Goal: Task Accomplishment & Management: Complete application form

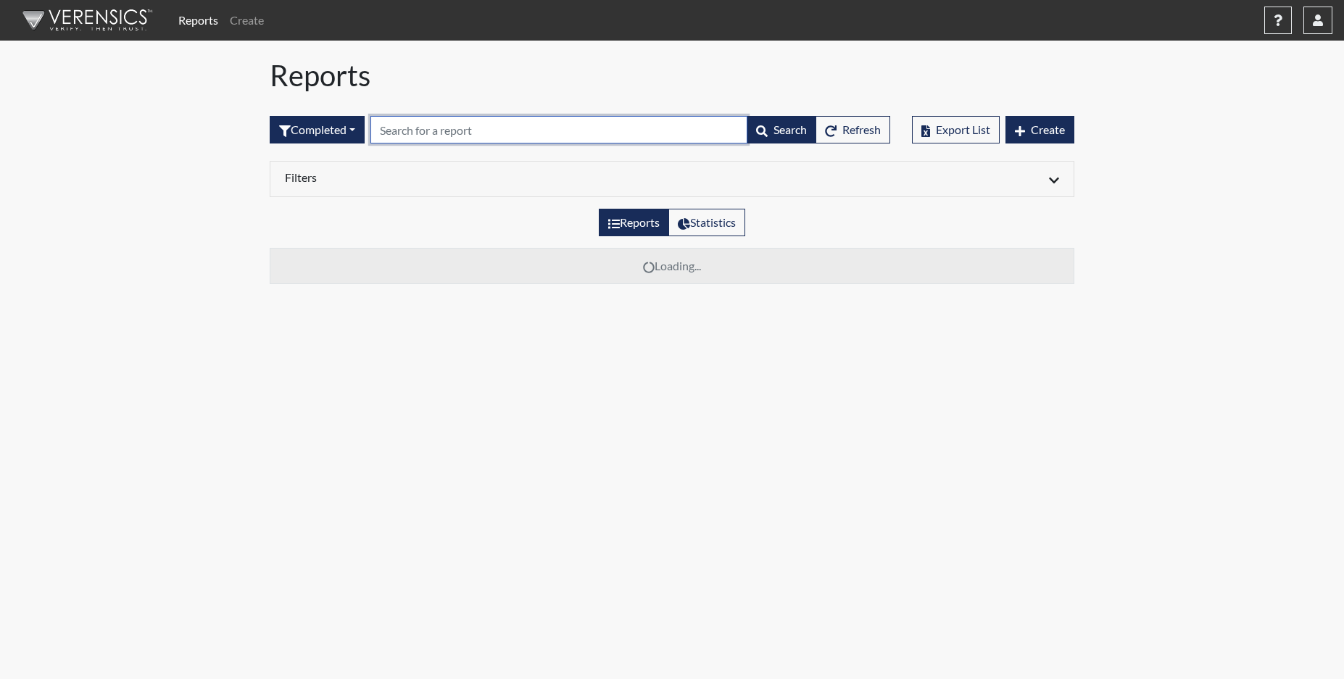
click at [400, 136] on input "text" at bounding box center [558, 130] width 377 height 28
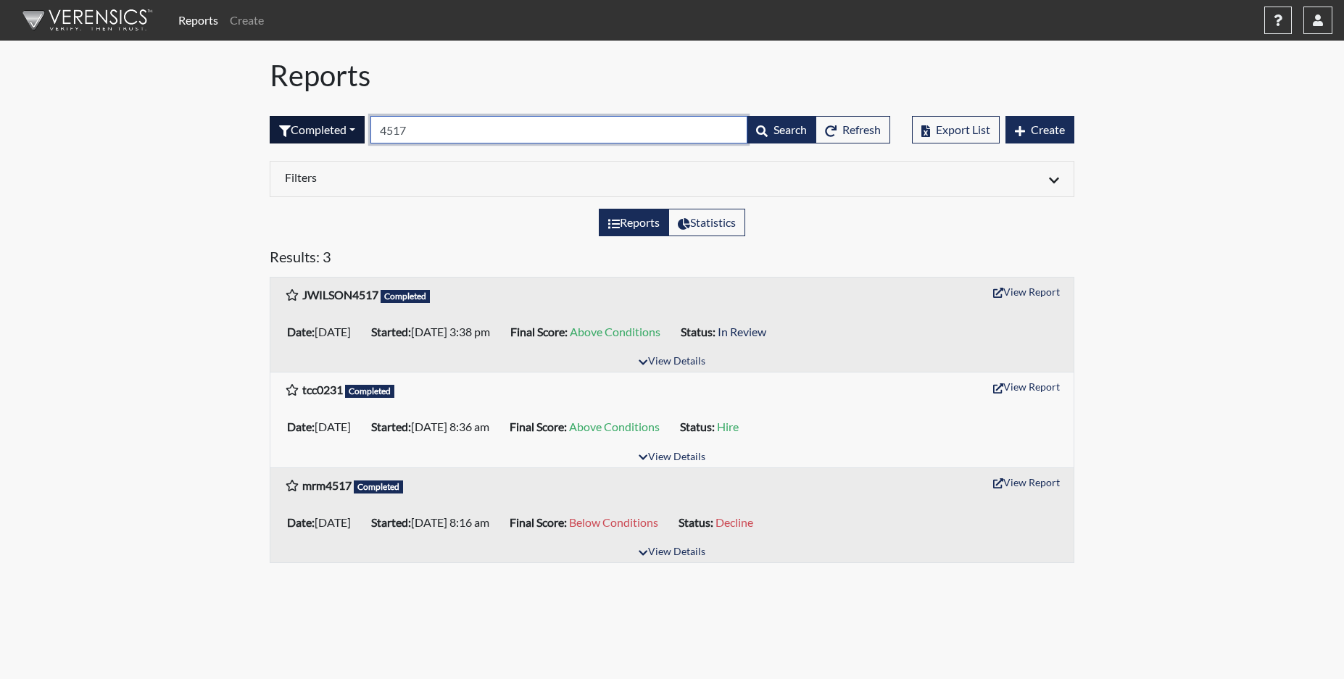
drag, startPoint x: 442, startPoint y: 121, endPoint x: 358, endPoint y: 128, distance: 84.4
click at [358, 128] on form "Completed All Created Sent by email In Progress Declined Completed 4517 Search …" at bounding box center [580, 130] width 621 height 28
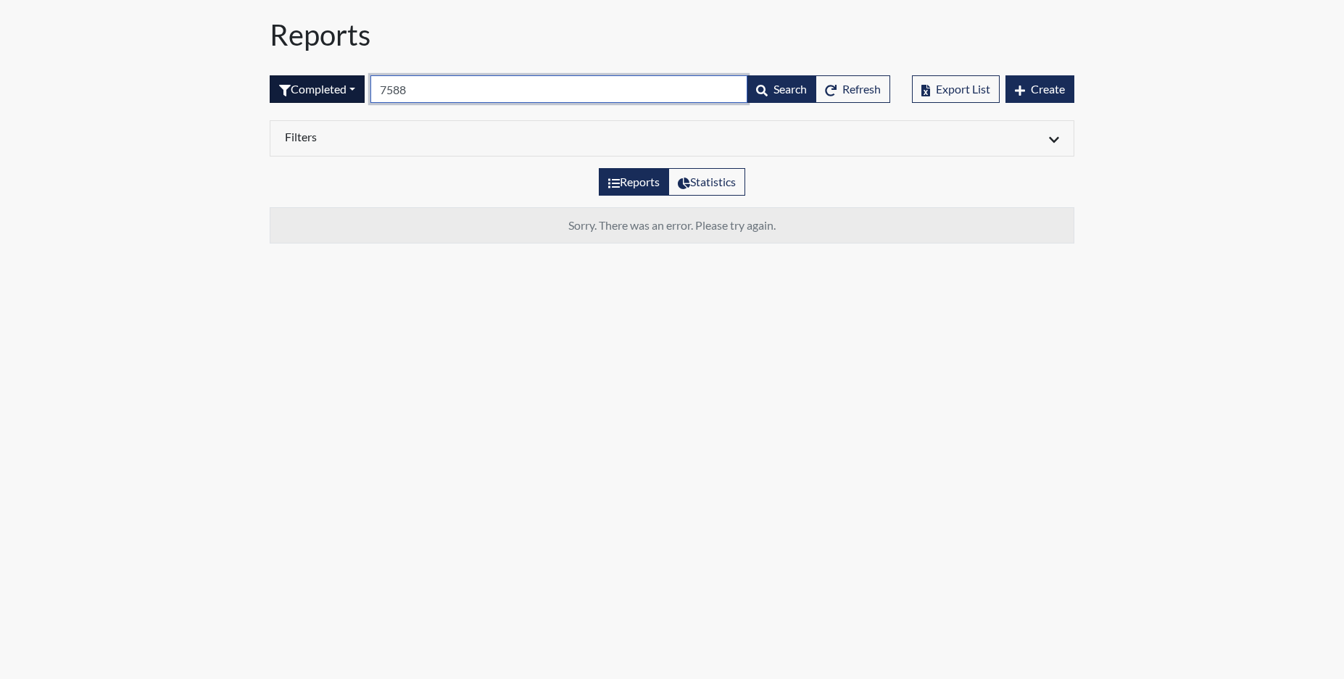
drag, startPoint x: 376, startPoint y: 92, endPoint x: 330, endPoint y: 91, distance: 45.7
click at [330, 91] on form "Completed All Created Sent by email In Progress Declined Completed 7588 Search …" at bounding box center [580, 89] width 621 height 28
type input "9586"
click at [331, 86] on button "Completed" at bounding box center [317, 89] width 95 height 28
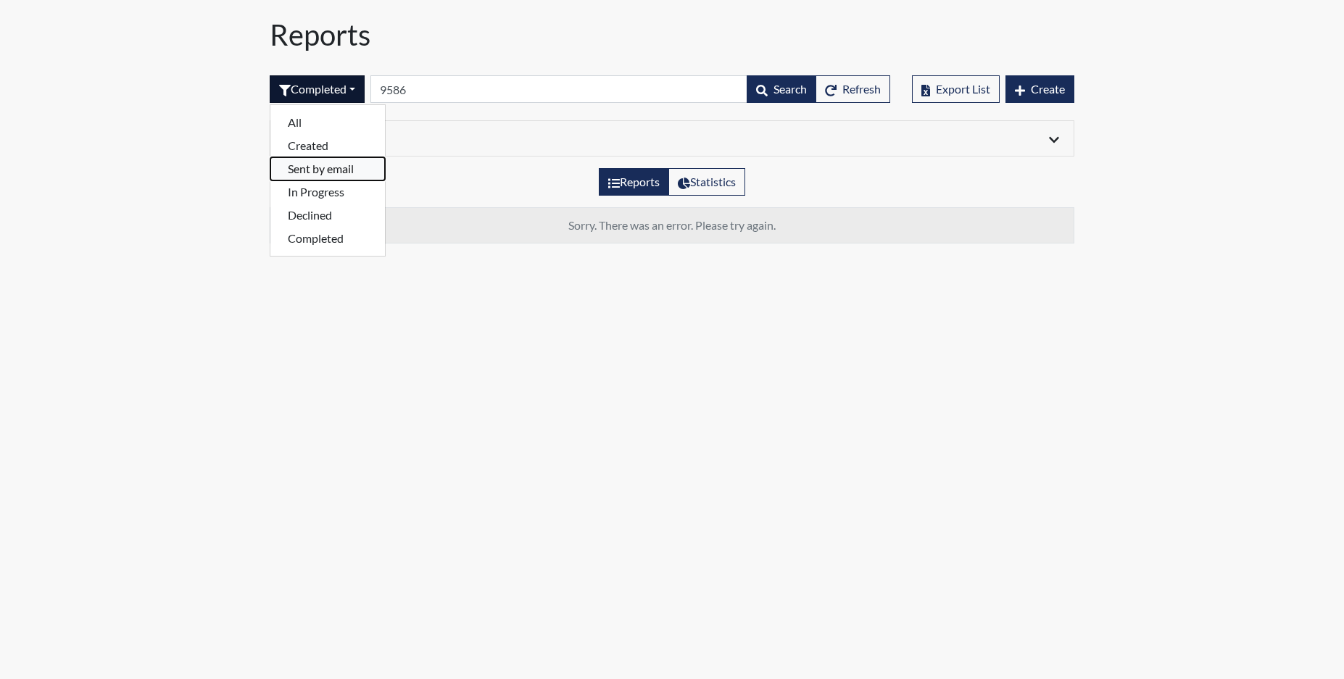
click at [324, 171] on button "Sent by email" at bounding box center [327, 168] width 115 height 23
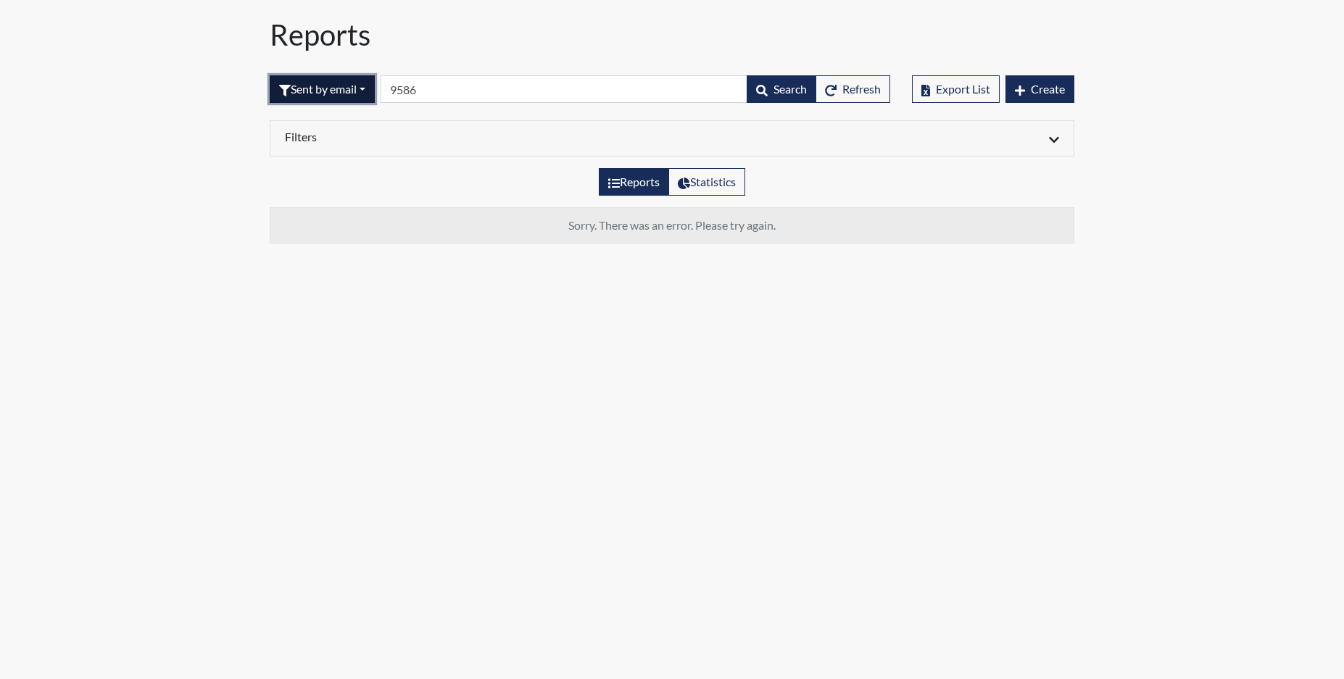
click at [337, 88] on button "Sent by email" at bounding box center [322, 89] width 105 height 28
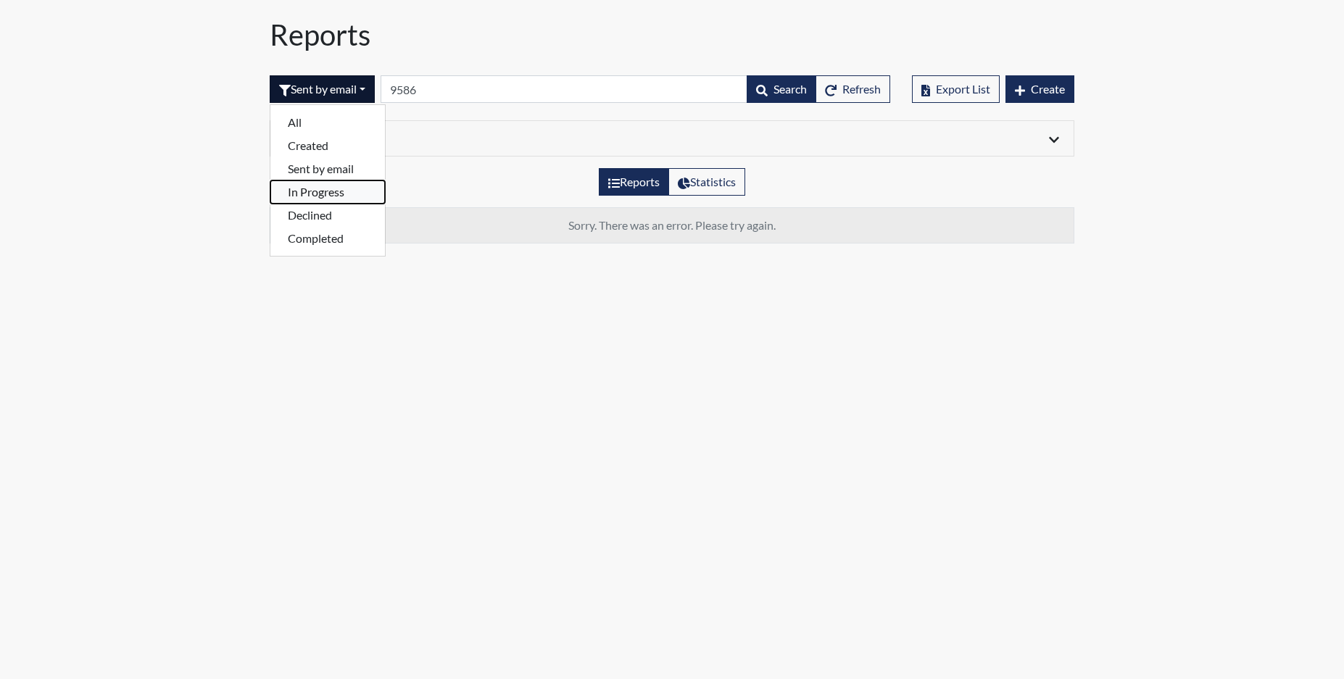
click at [325, 196] on button "In Progress" at bounding box center [327, 192] width 115 height 23
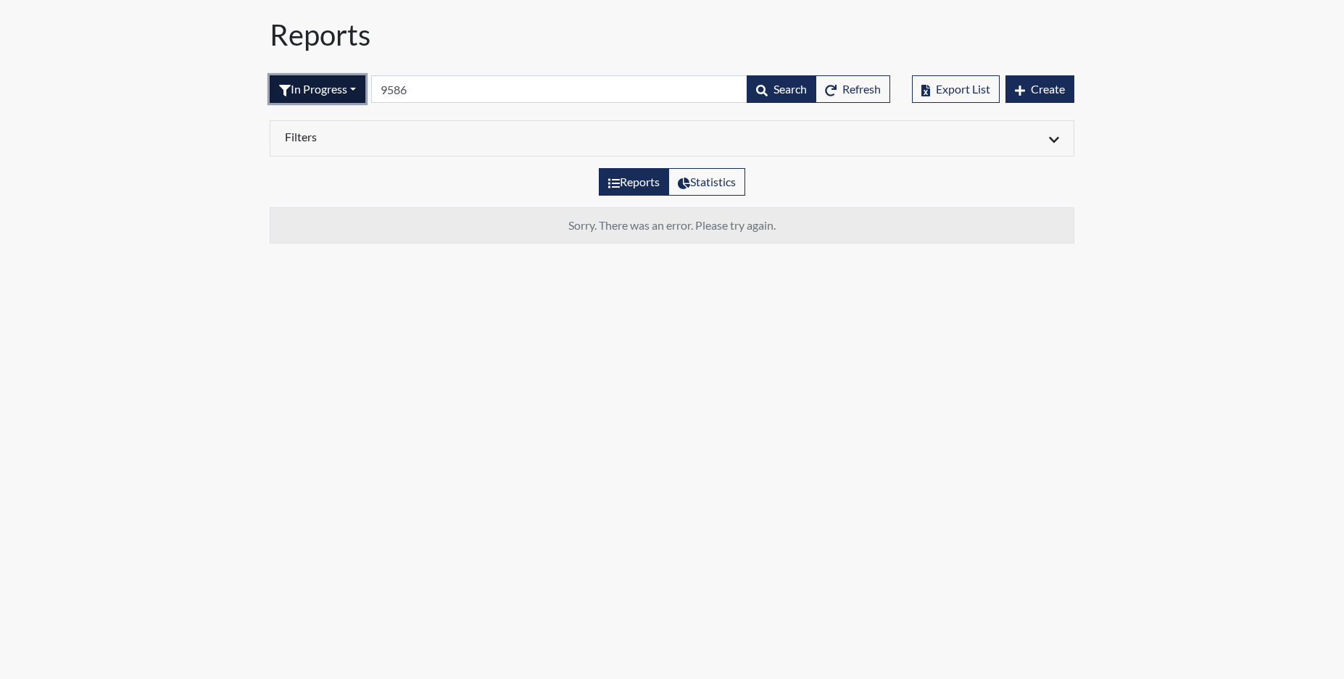
click at [357, 91] on button "In Progress" at bounding box center [318, 89] width 96 height 28
click at [323, 215] on button "Declined" at bounding box center [327, 215] width 115 height 23
click at [350, 88] on button "Declined" at bounding box center [311, 89] width 83 height 28
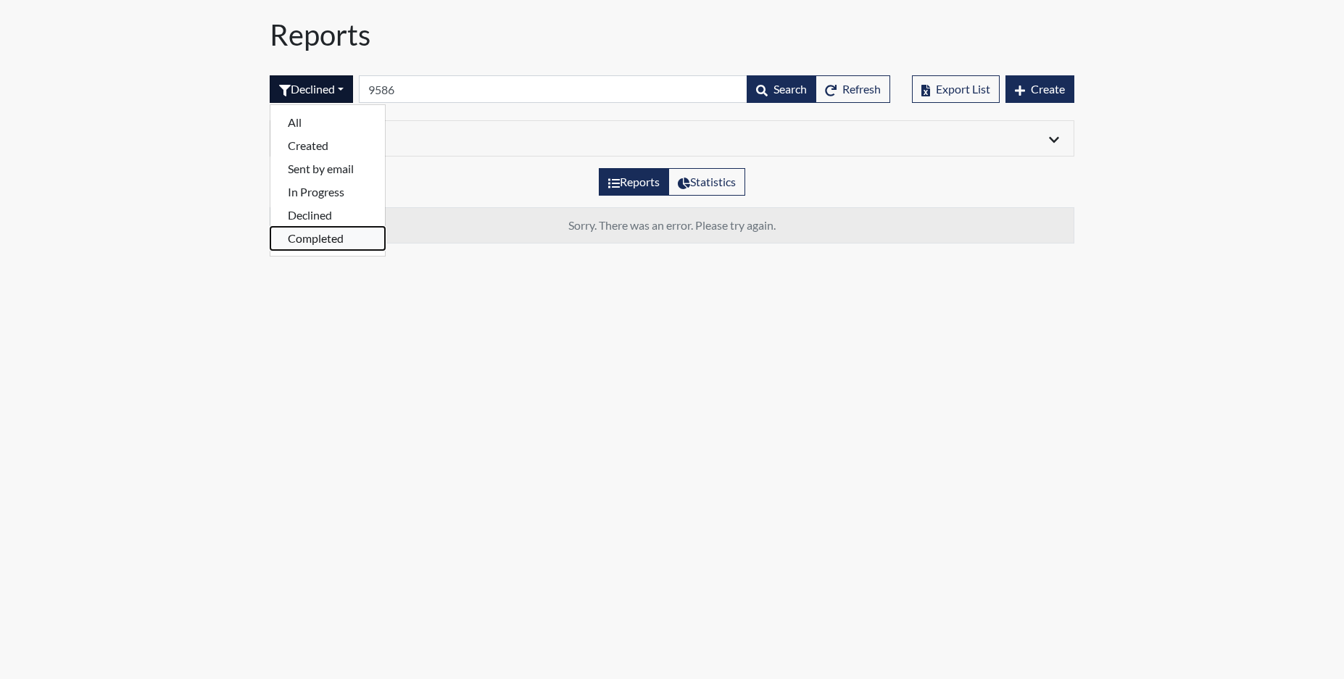
click at [331, 239] on button "Completed" at bounding box center [327, 238] width 115 height 23
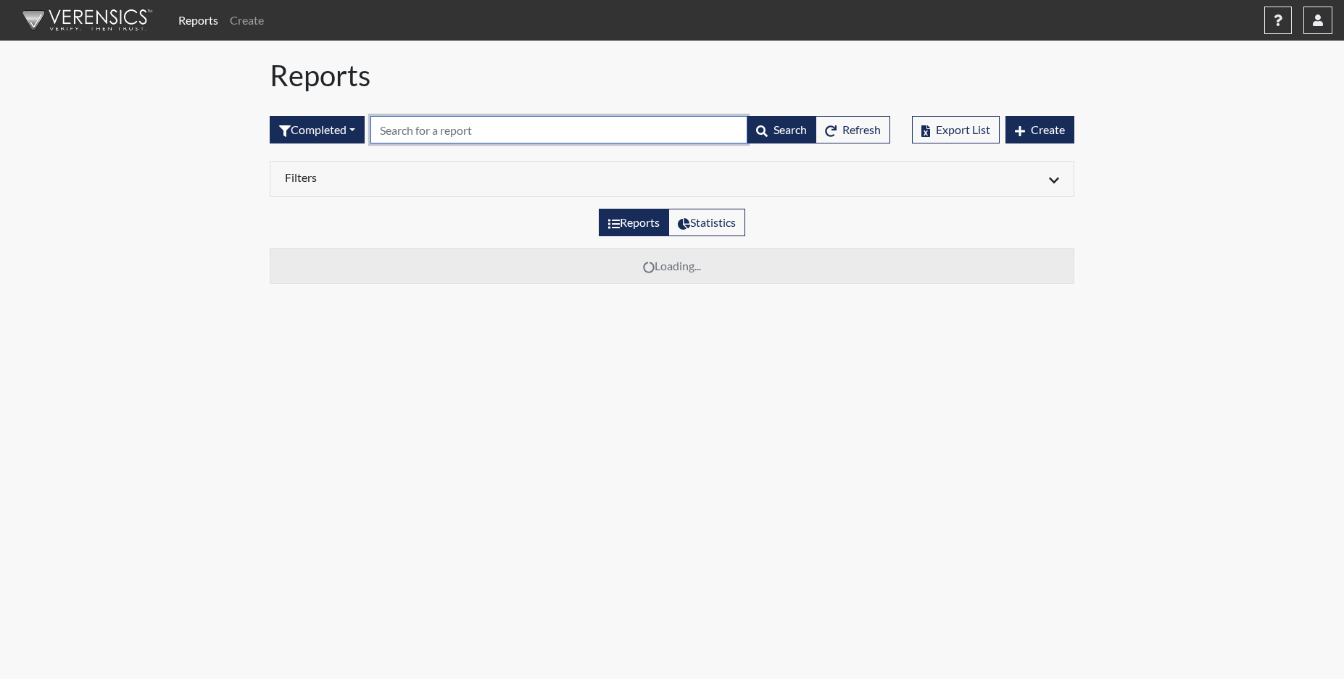
click at [418, 129] on input "text" at bounding box center [558, 130] width 377 height 28
type input "9586"
click at [390, 133] on input "text" at bounding box center [553, 130] width 377 height 28
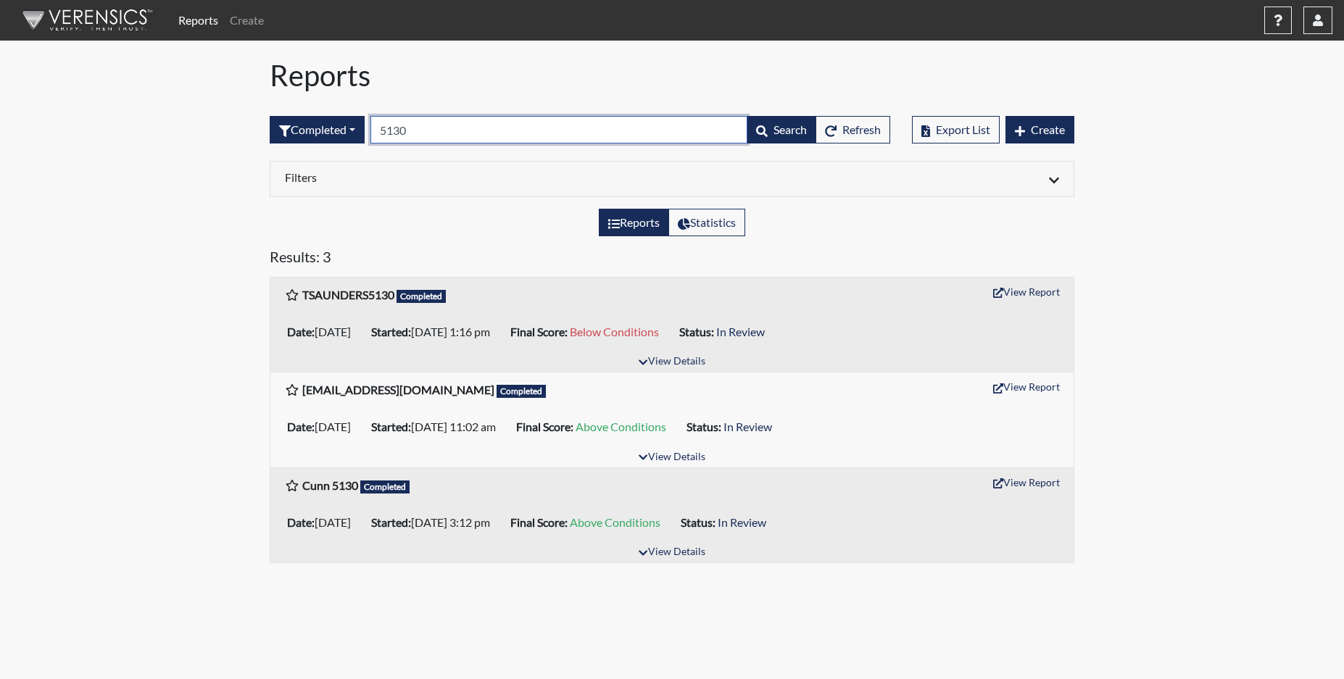
type input "5130"
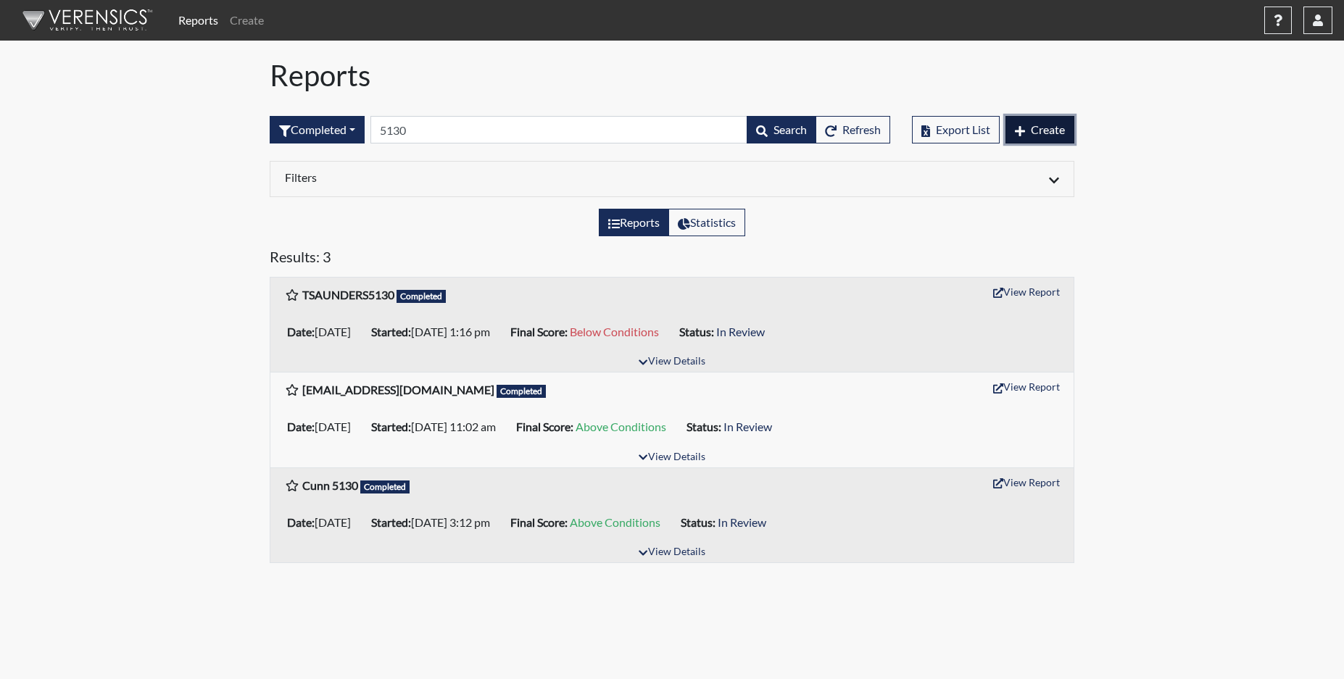
click at [1044, 123] on span "Create" at bounding box center [1048, 130] width 34 height 14
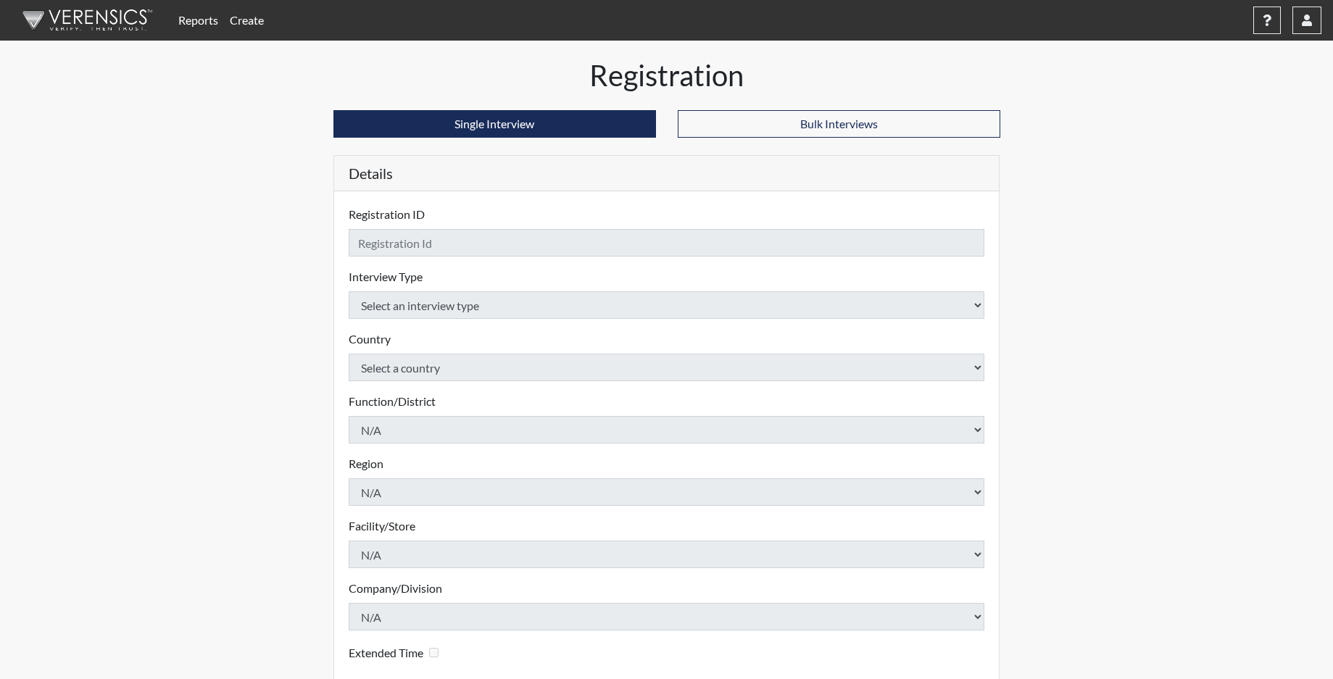
checkbox input "true"
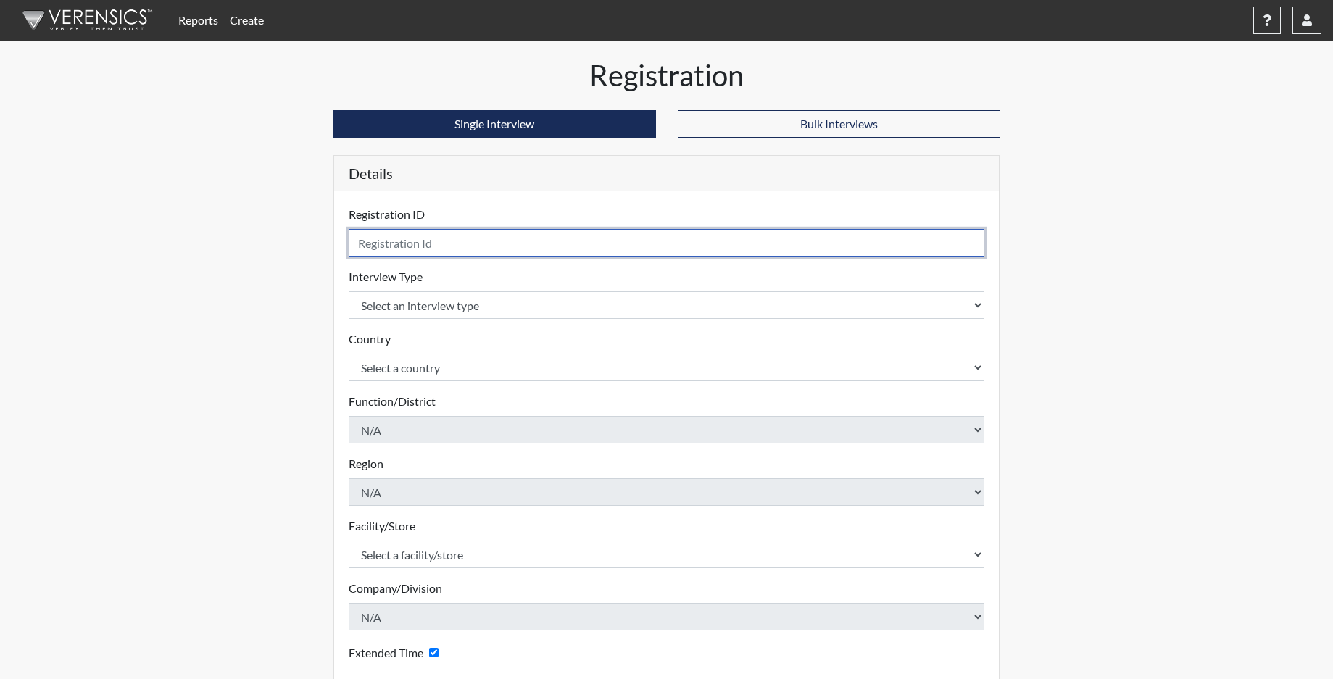
click at [420, 243] on input "text" at bounding box center [667, 243] width 636 height 28
type input "NSANDERS1576"
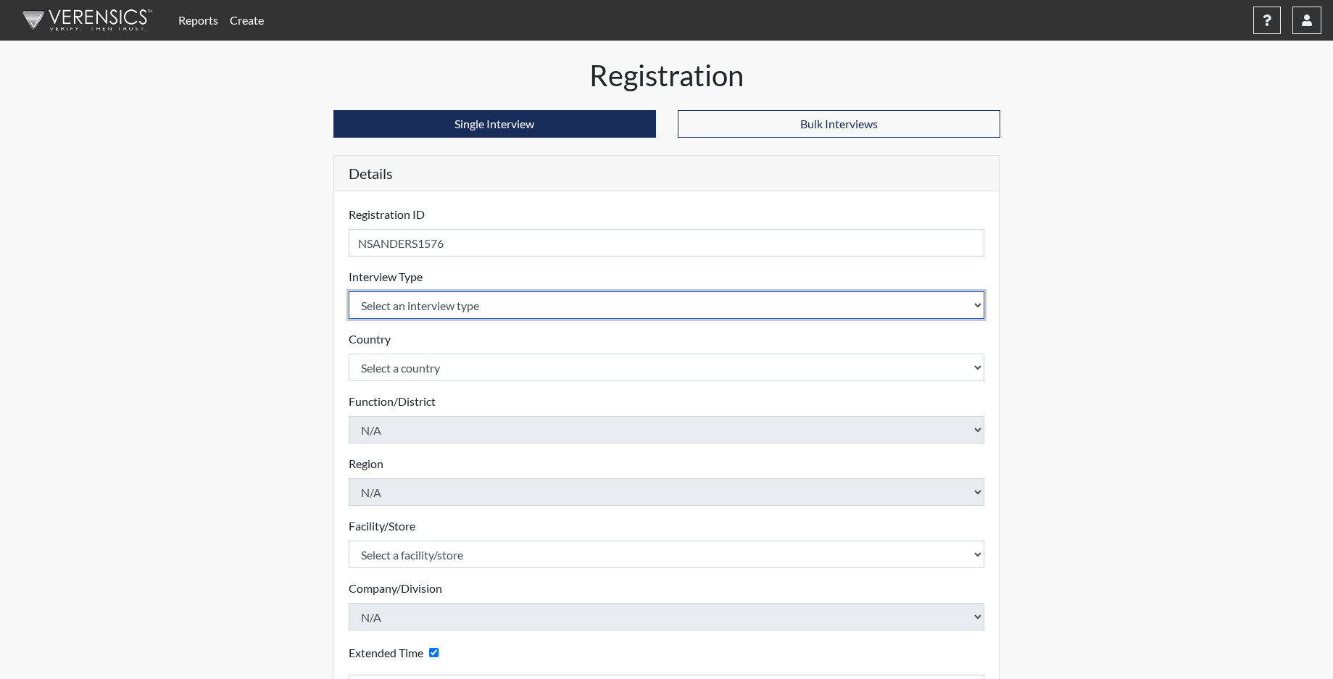
click at [455, 310] on select "Select an interview type Corrections Pre-Employment" at bounding box center [667, 305] width 636 height 28
select select "ff733e93-e1bf-11ea-9c9f-0eff0cf7eb8f"
click at [349, 291] on select "Select an interview type Corrections Pre-Employment" at bounding box center [667, 305] width 636 height 28
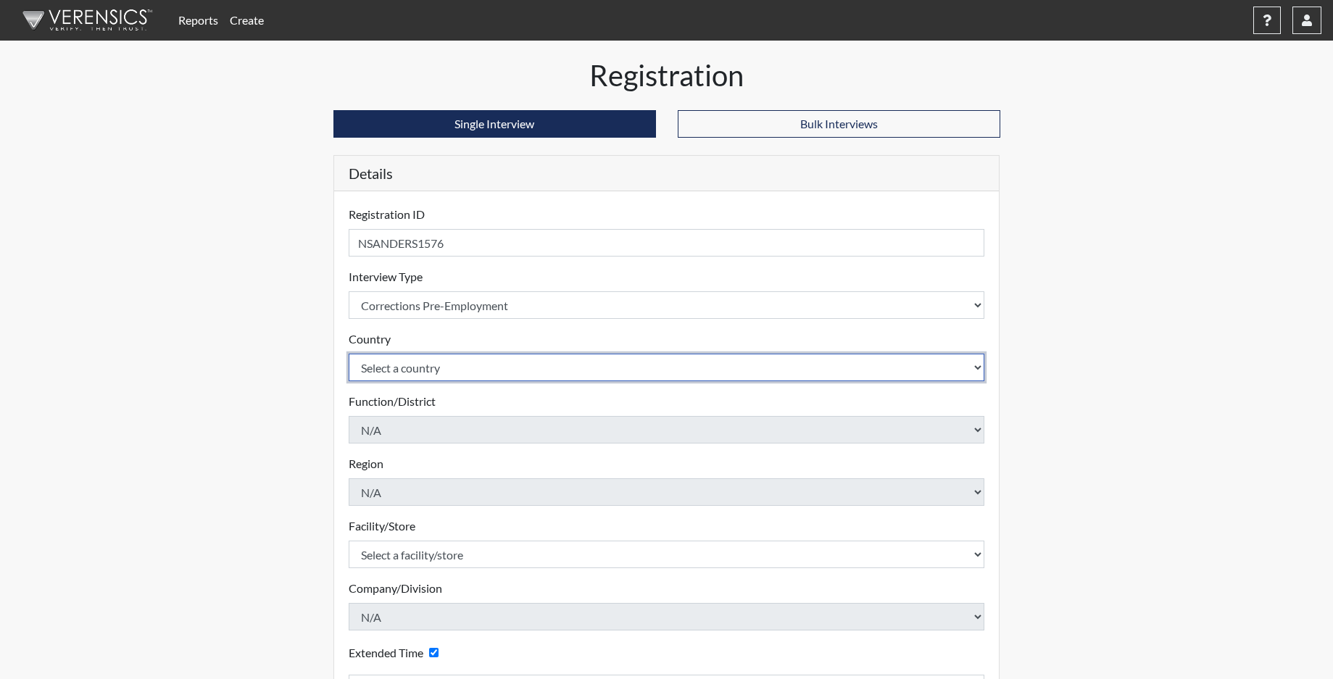
click at [423, 371] on select "Select a country United States Mexico" at bounding box center [667, 368] width 636 height 28
select select "united-states-of-america"
click at [349, 354] on select "Select a country United States Mexico" at bounding box center [667, 368] width 636 height 28
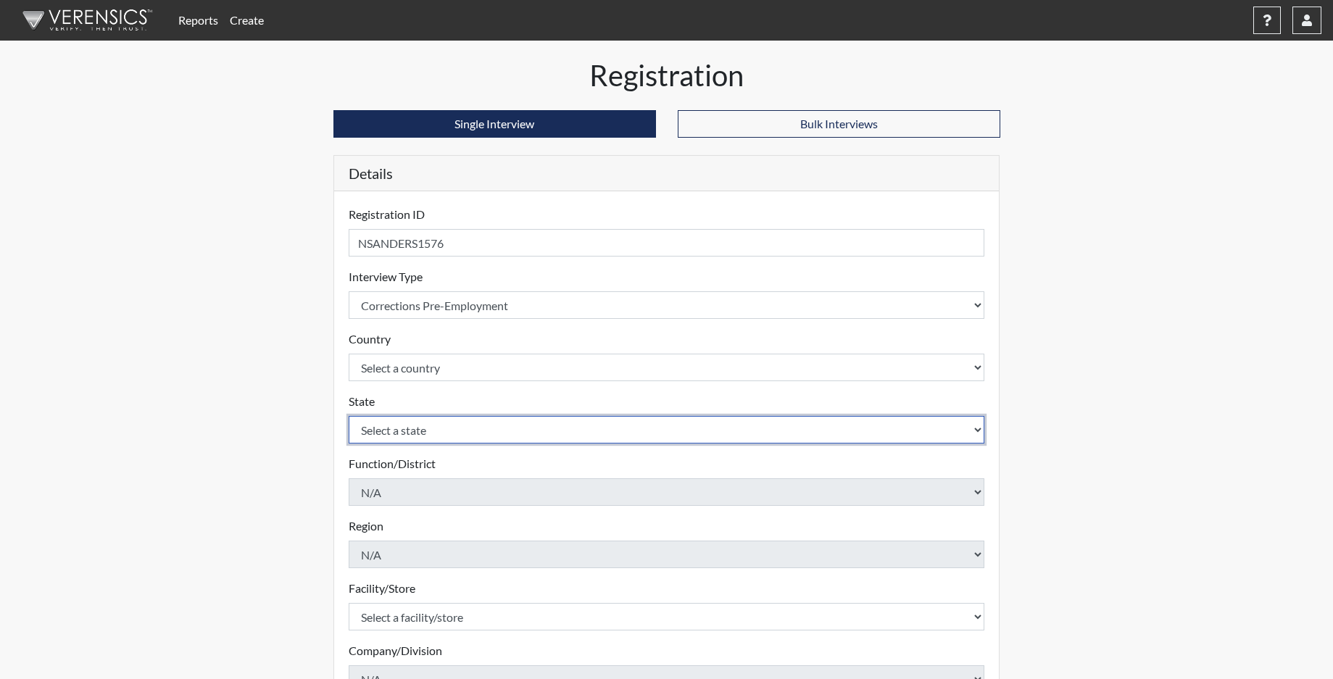
click at [391, 428] on select "Select a state Alabama Alaska Arizona Arkansas California Colorado Connecticut …" at bounding box center [667, 430] width 636 height 28
click at [349, 416] on select "Select a state Alabama Alaska Arizona Arkansas California Colorado Connecticut …" at bounding box center [667, 430] width 636 height 28
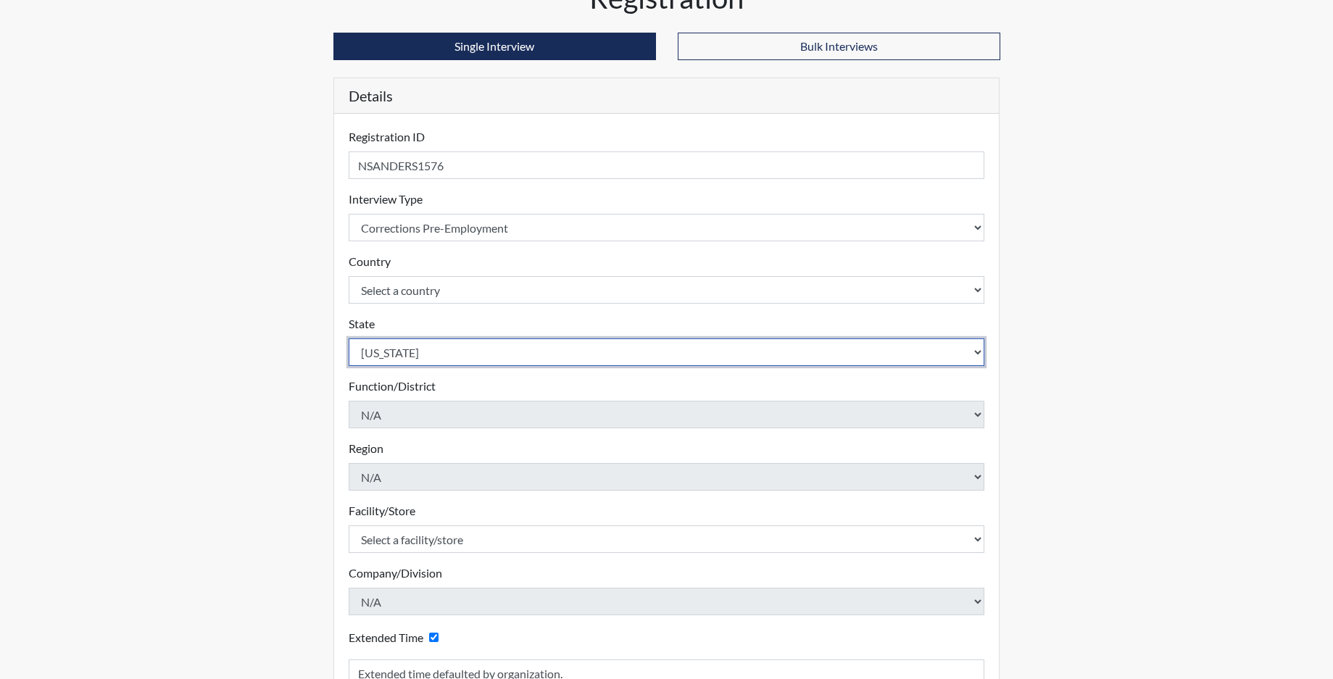
scroll to position [238, 0]
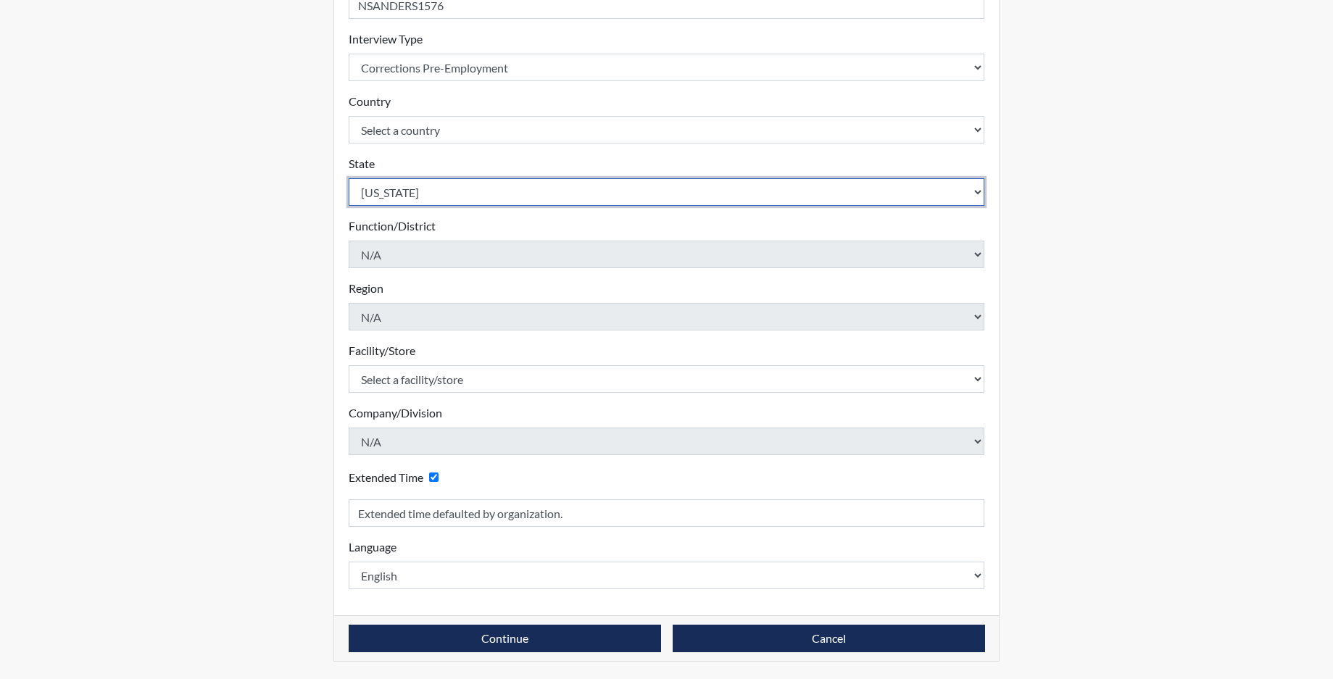
click at [399, 194] on select "Select a state Alabama Alaska Arizona Arkansas California Colorado Connecticut …" at bounding box center [667, 192] width 636 height 28
select select "SC"
click at [349, 178] on select "Select a state Alabama Alaska Arizona Arkansas California Colorado Connecticut …" at bounding box center [667, 192] width 636 height 28
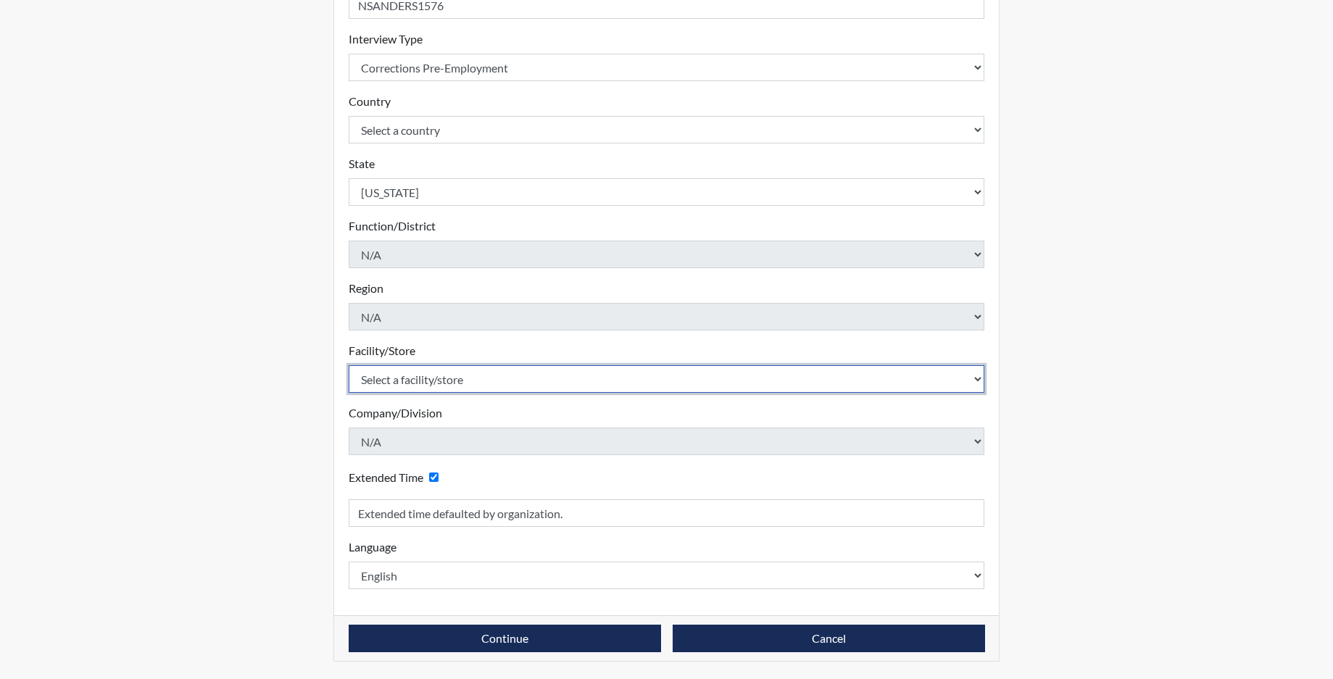
click at [403, 378] on select "Select a facility/store Allendale CI Broad River CI Camille Graham CI Division …" at bounding box center [667, 379] width 636 height 28
select select "68c6484d-7045-44f4-9706-2efe83c0aede"
click at [349, 365] on select "Select a facility/store Allendale CI Broad River CI Camille Graham CI Division …" at bounding box center [667, 379] width 636 height 28
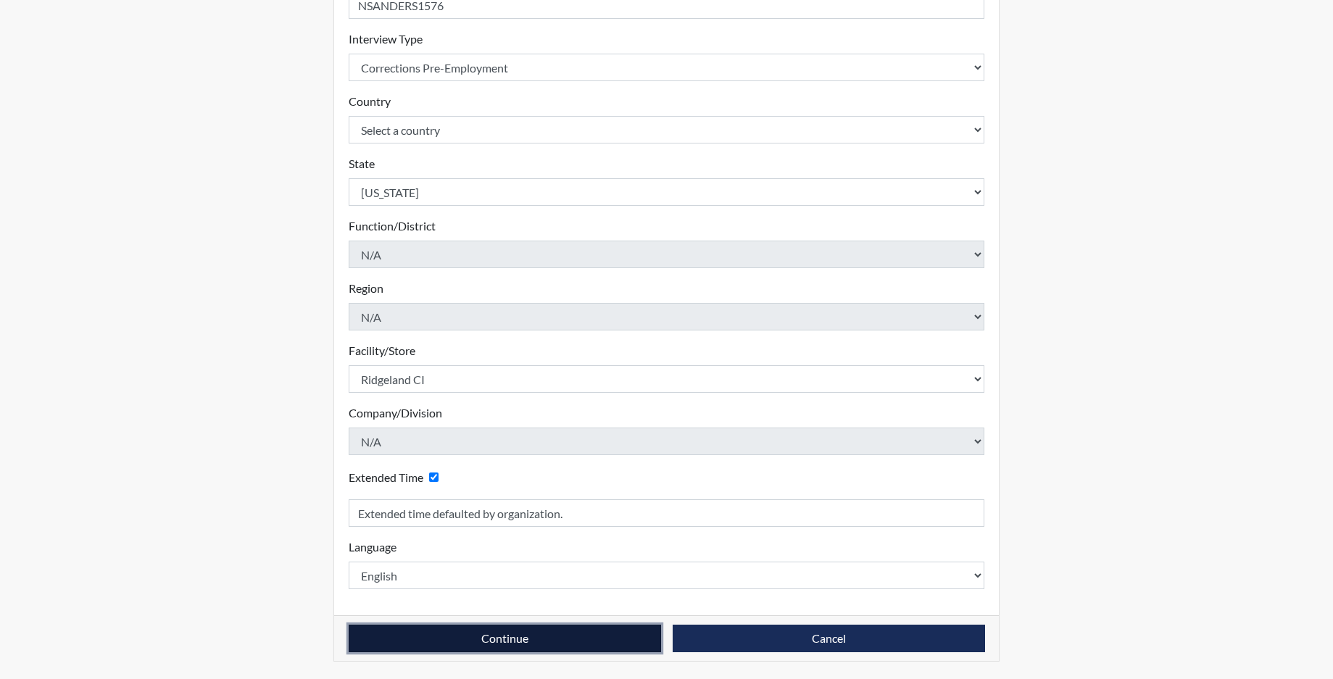
click at [447, 629] on button "Continue" at bounding box center [505, 639] width 312 height 28
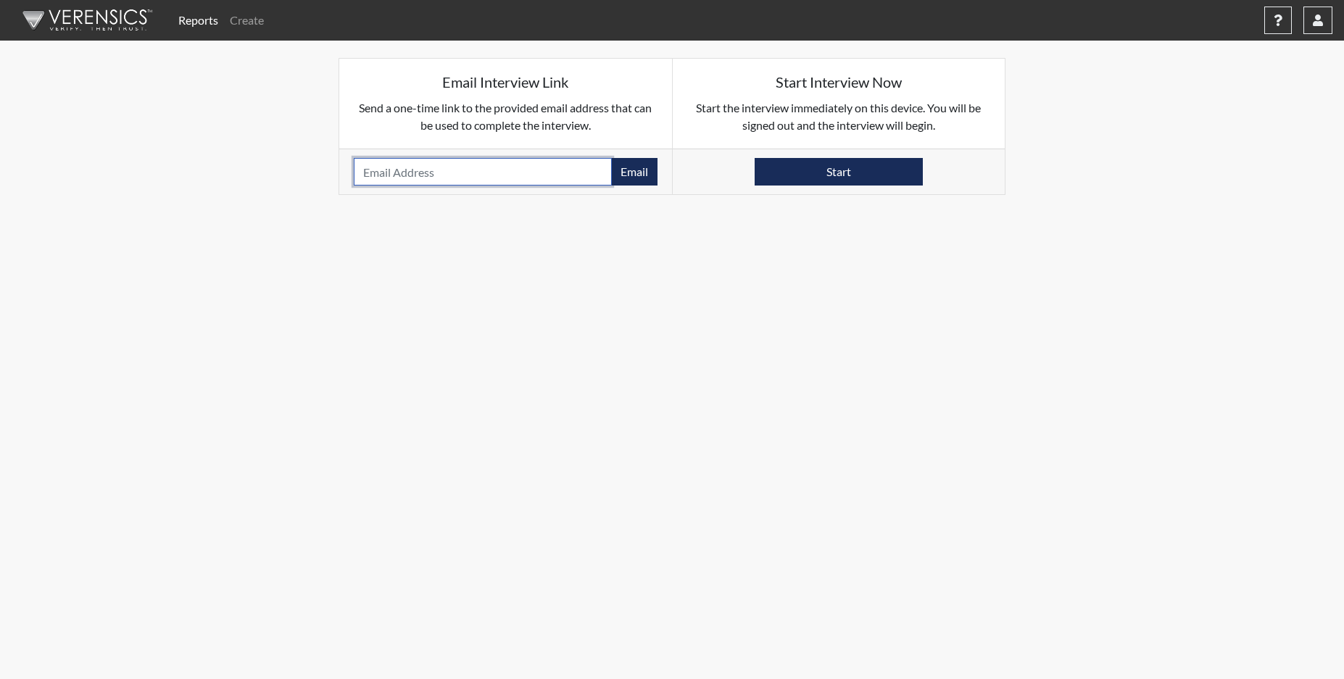
click at [383, 178] on input "email" at bounding box center [483, 172] width 258 height 28
type input "NISANDERS314@GMAIL.COM"
click at [639, 166] on button "Email" at bounding box center [634, 172] width 46 height 28
